Goal: Information Seeking & Learning: Learn about a topic

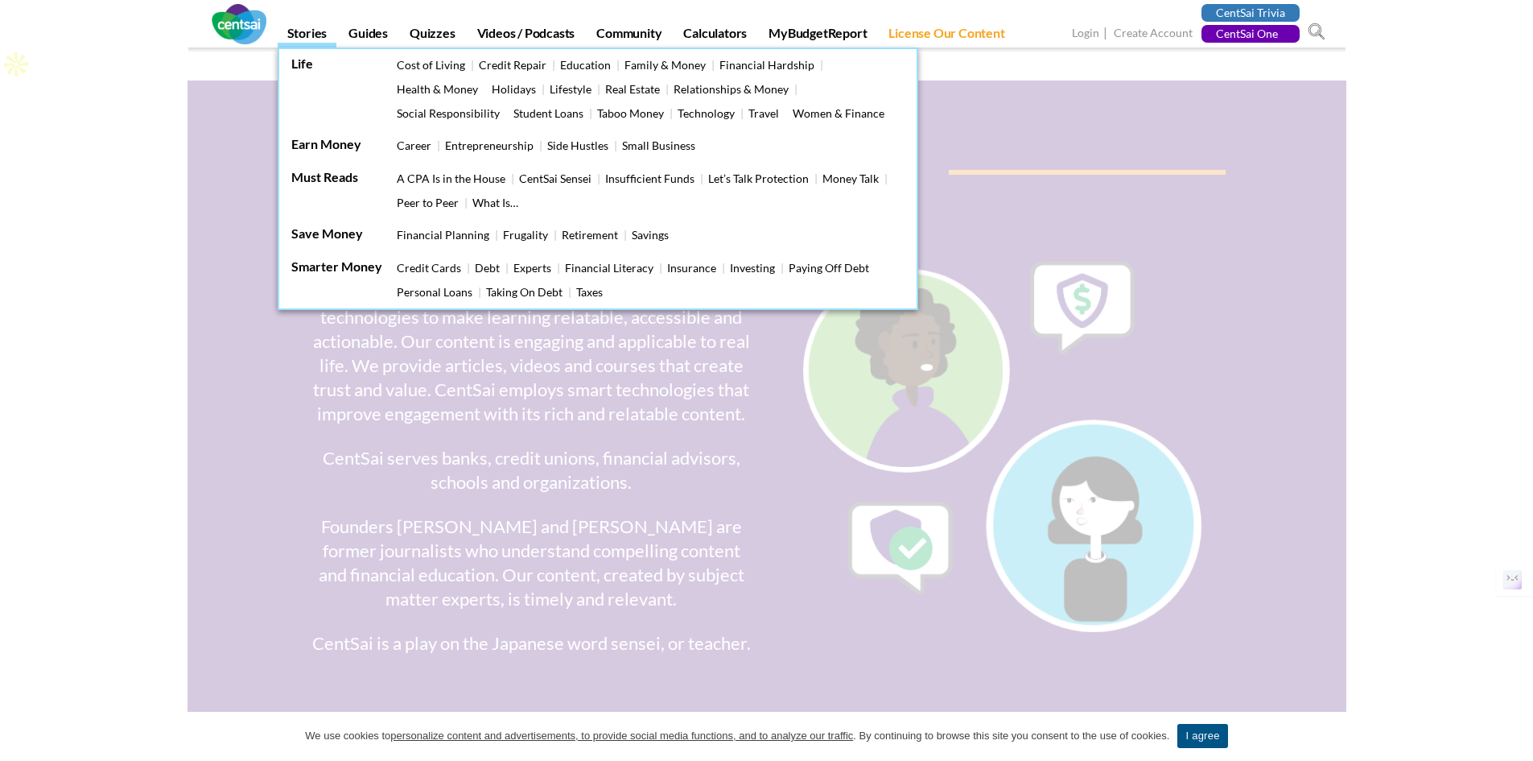
click at [597, 114] on link "Taboo Money" at bounding box center [630, 113] width 67 height 14
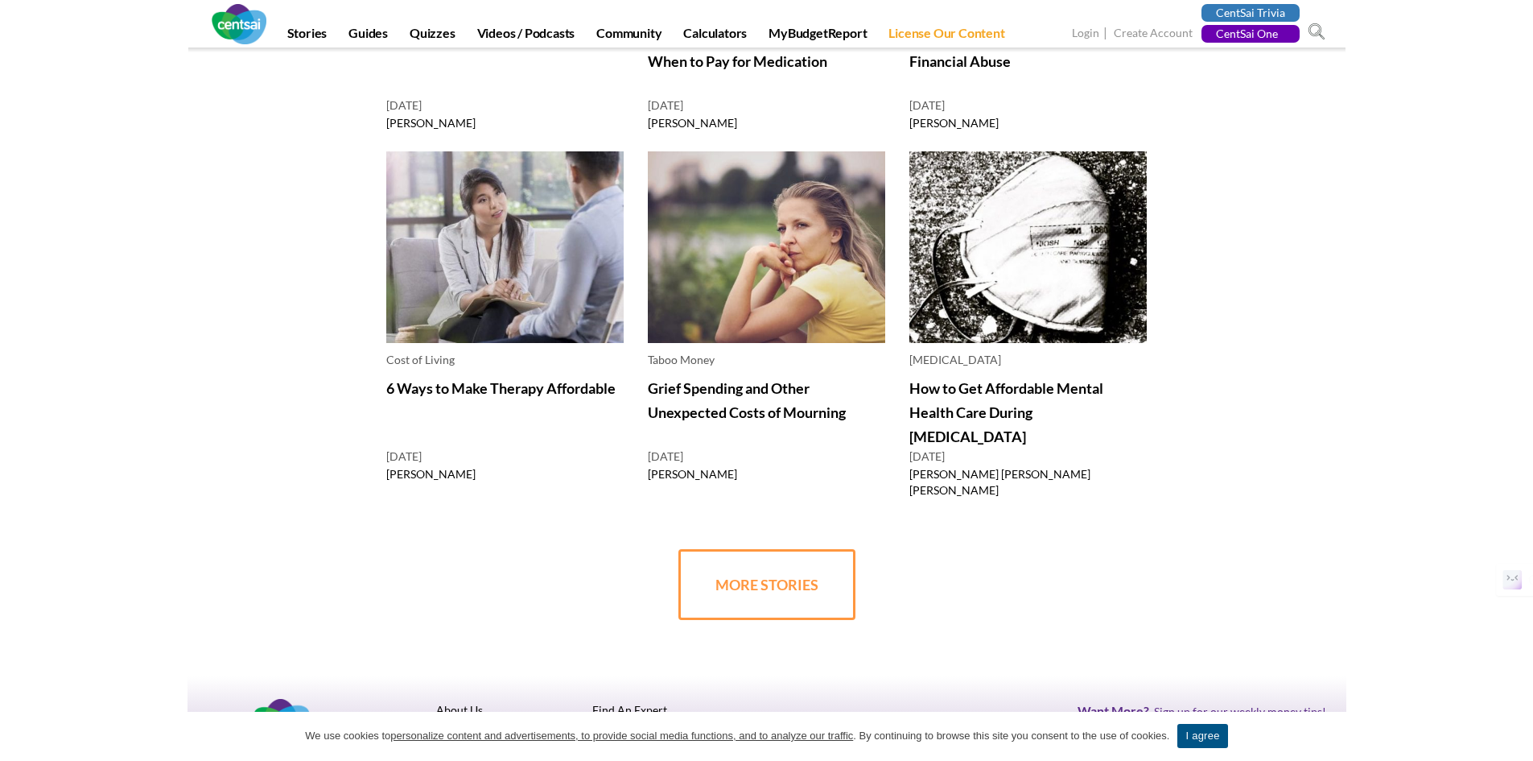
scroll to position [604, 0]
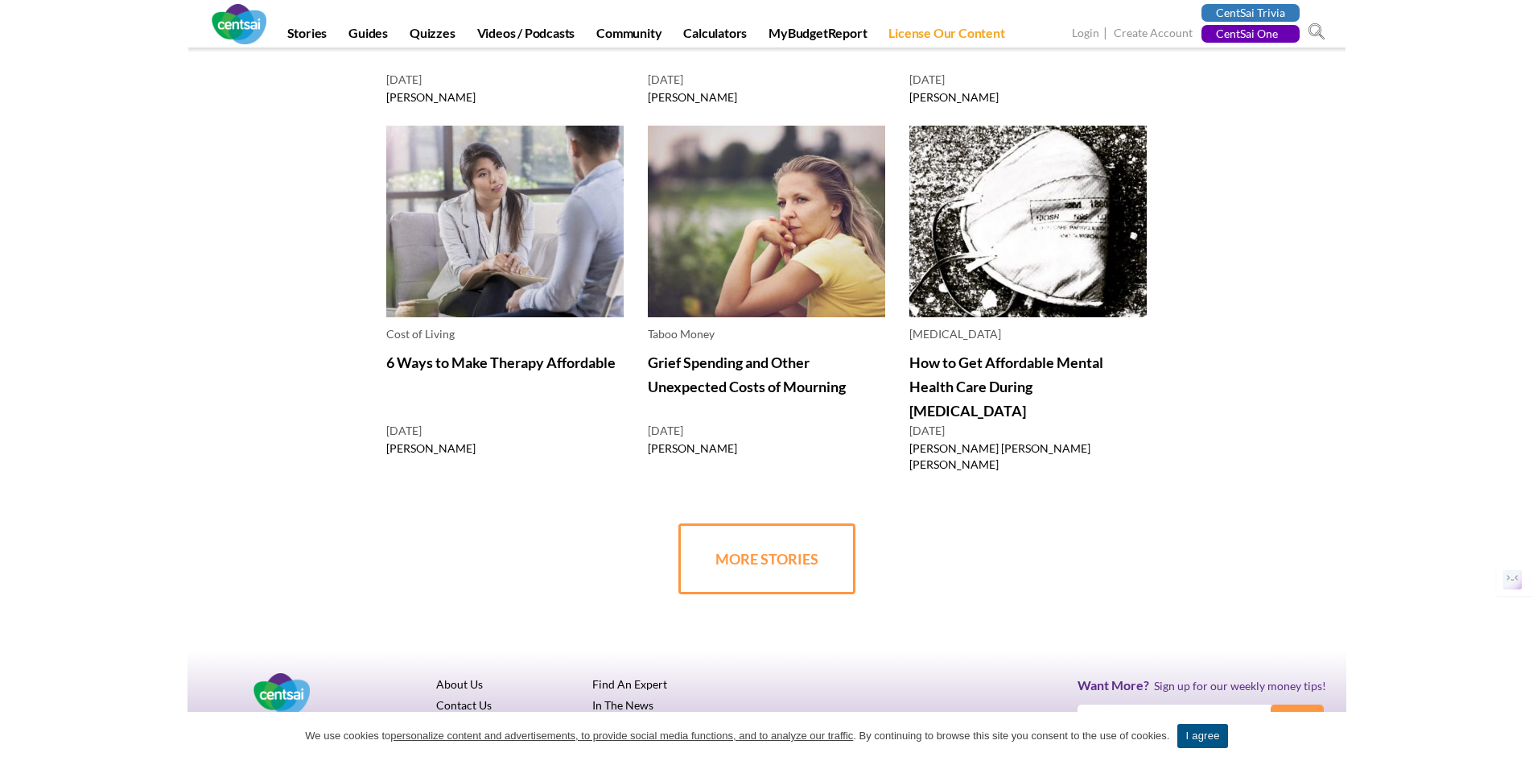
click at [530, 353] on link "6 Ways to Make Therapy Affordable" at bounding box center [500, 362] width 229 height 18
